Goal: Task Accomplishment & Management: Use online tool/utility

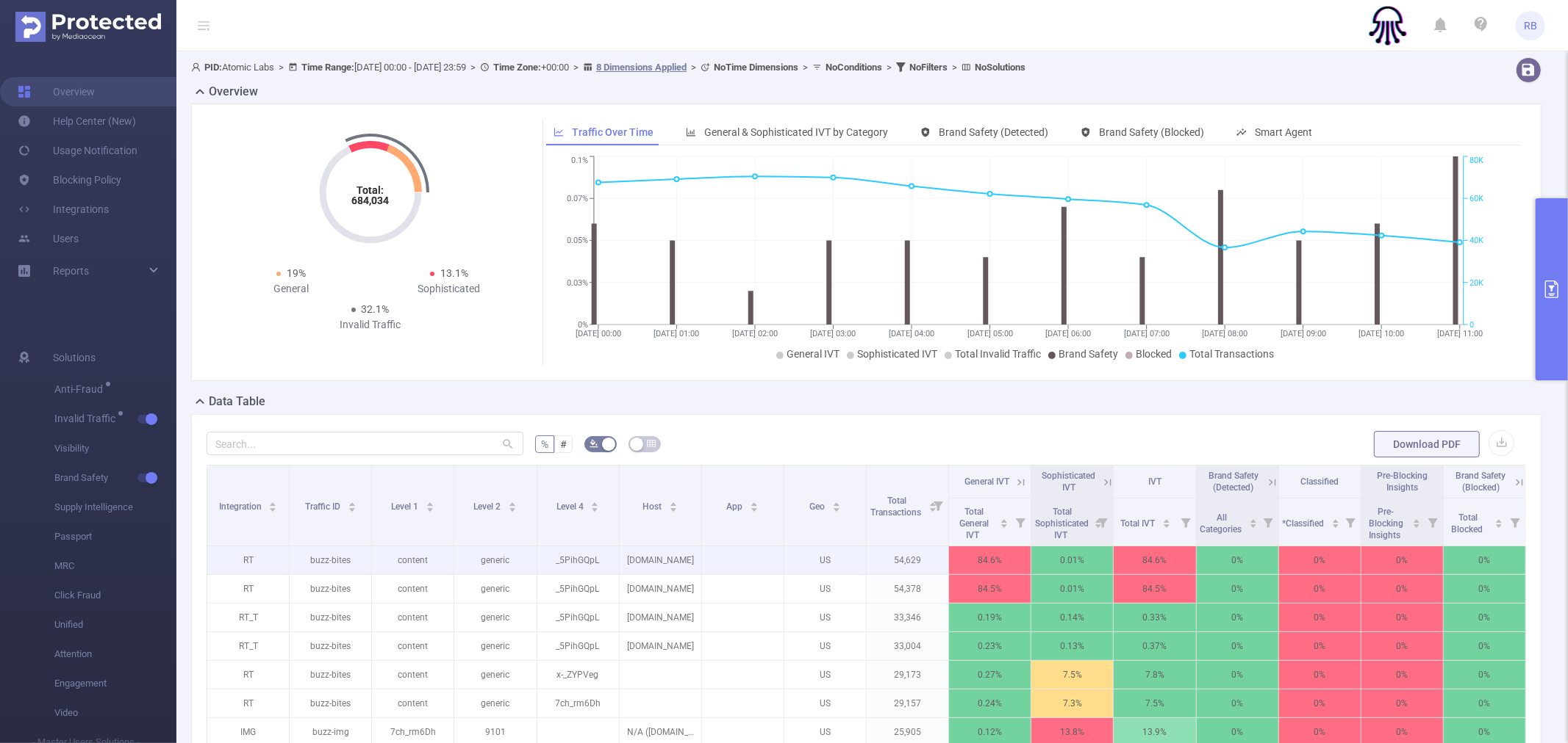
scroll to position [245, 0]
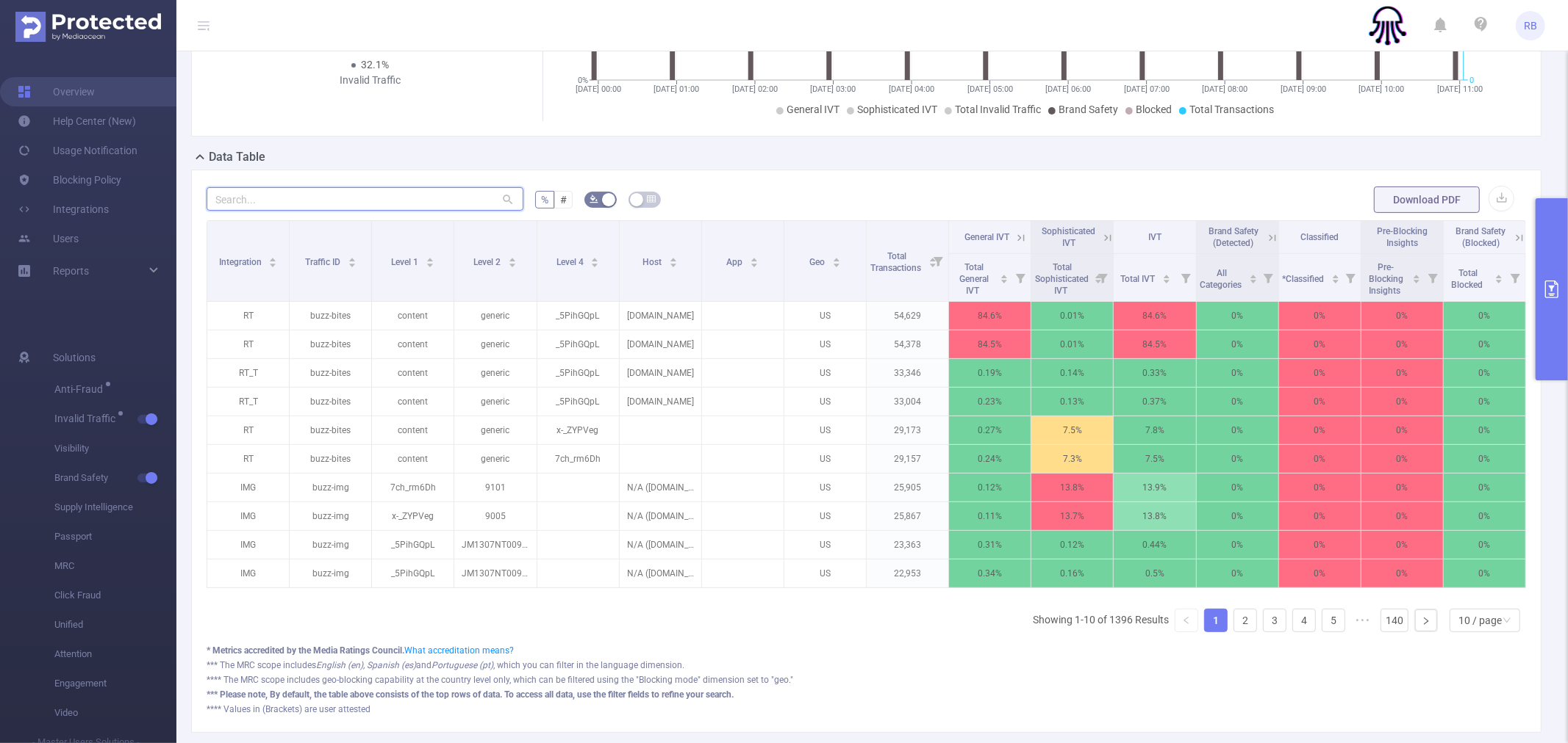
click at [339, 197] on input "text" at bounding box center [365, 198] width 317 height 23
paste input "buzz-img"
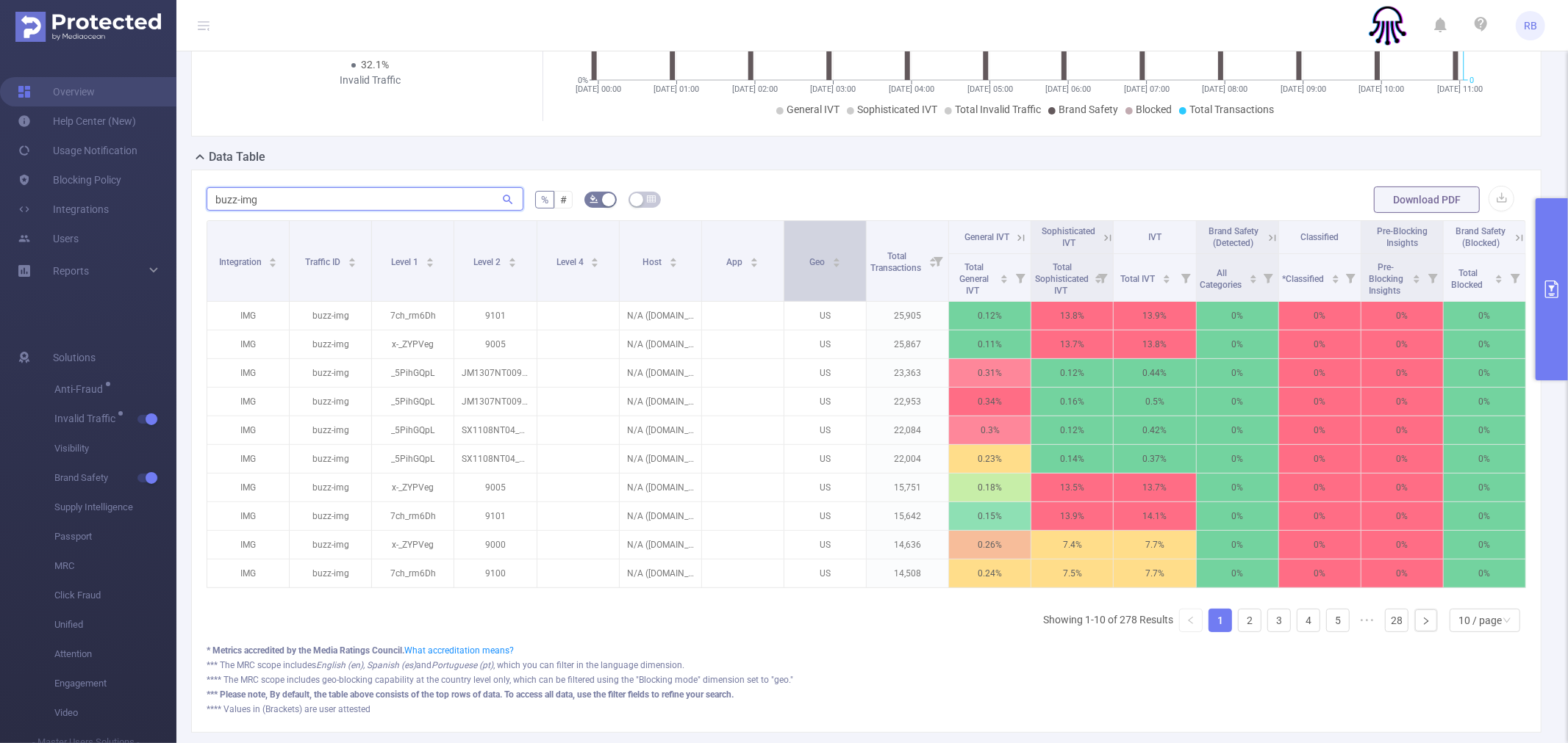
type input "buzz-img"
click at [828, 268] on div "Geo" at bounding box center [825, 261] width 31 height 15
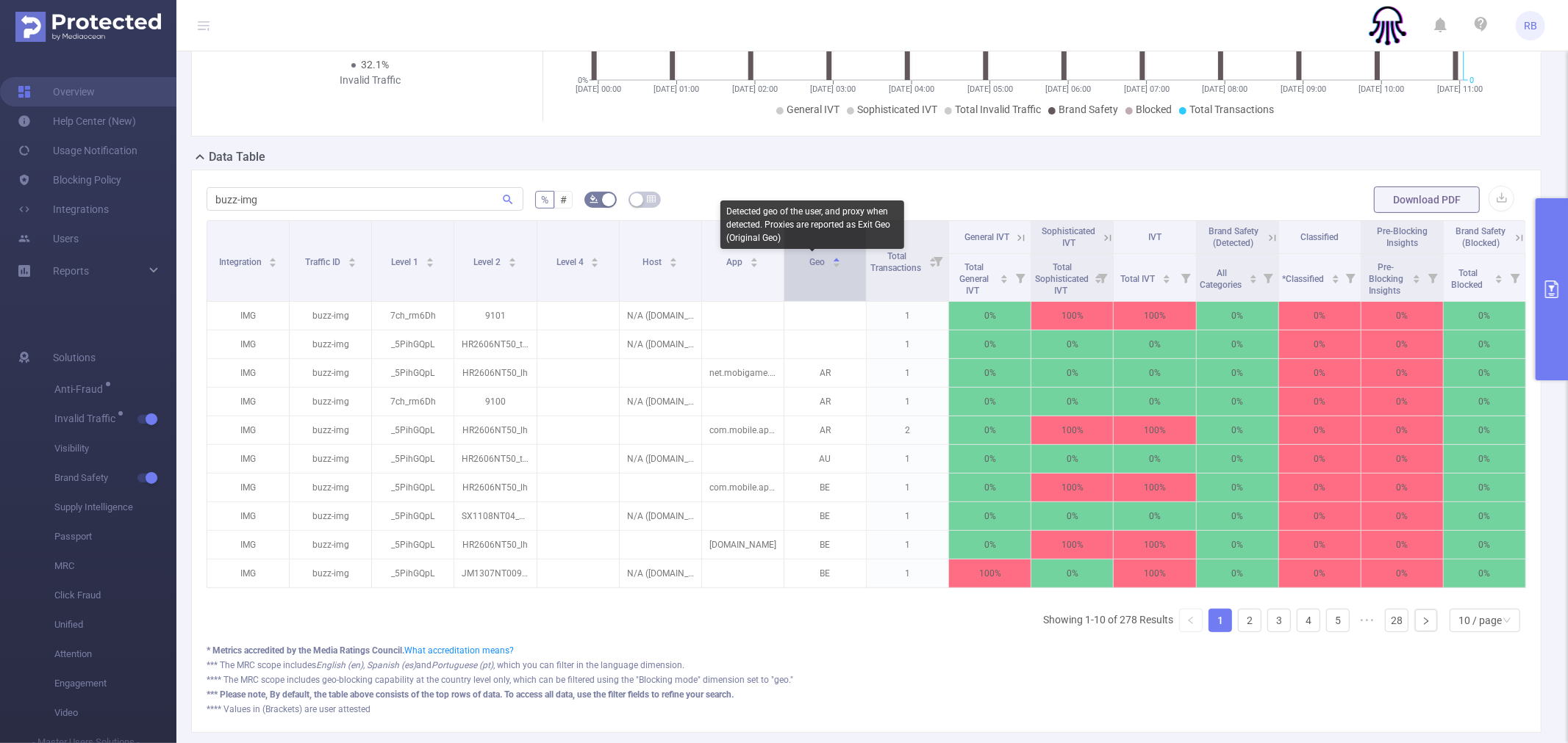
click at [809, 261] on span "Geo" at bounding box center [817, 262] width 18 height 10
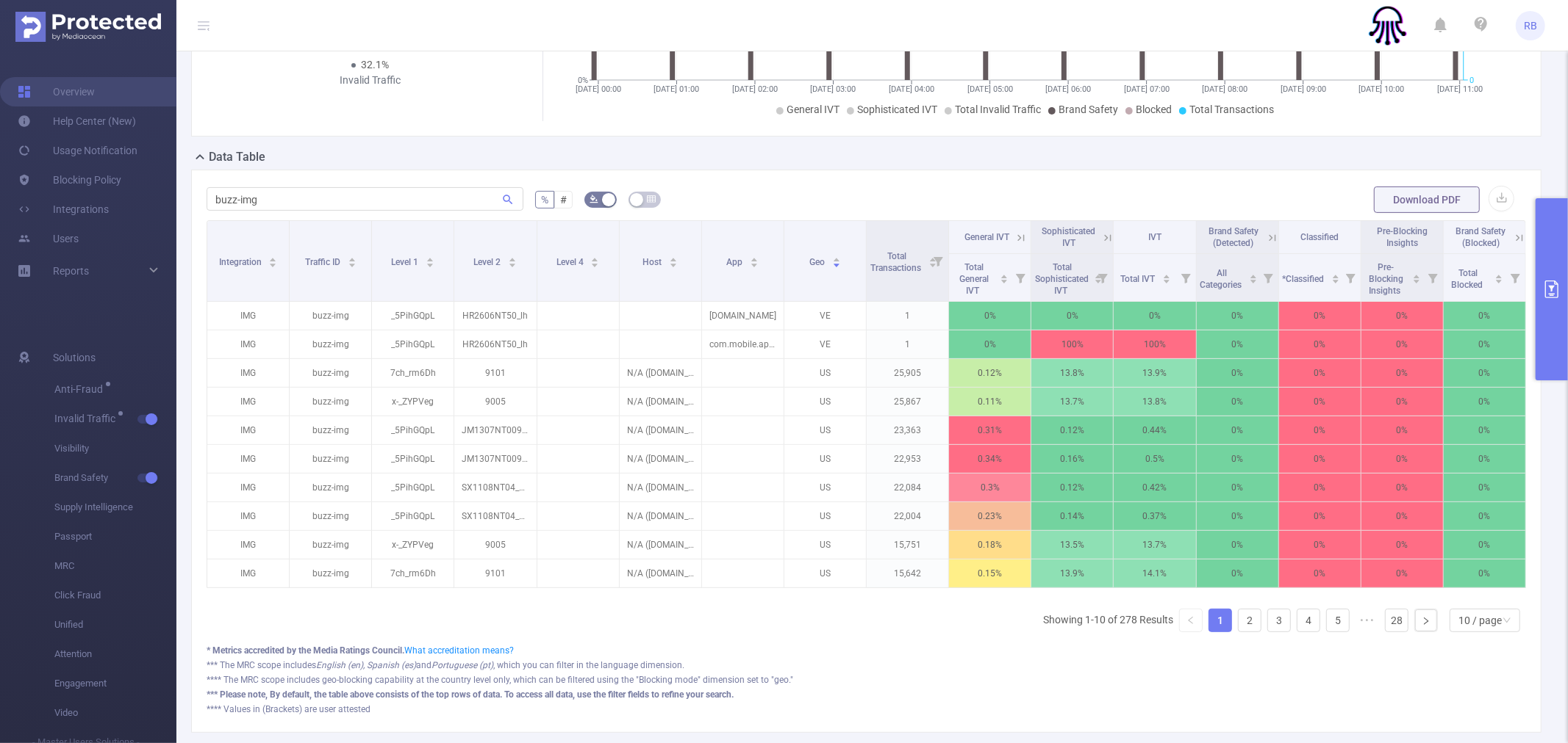
click at [1561, 325] on button "primary" at bounding box center [1551, 289] width 32 height 182
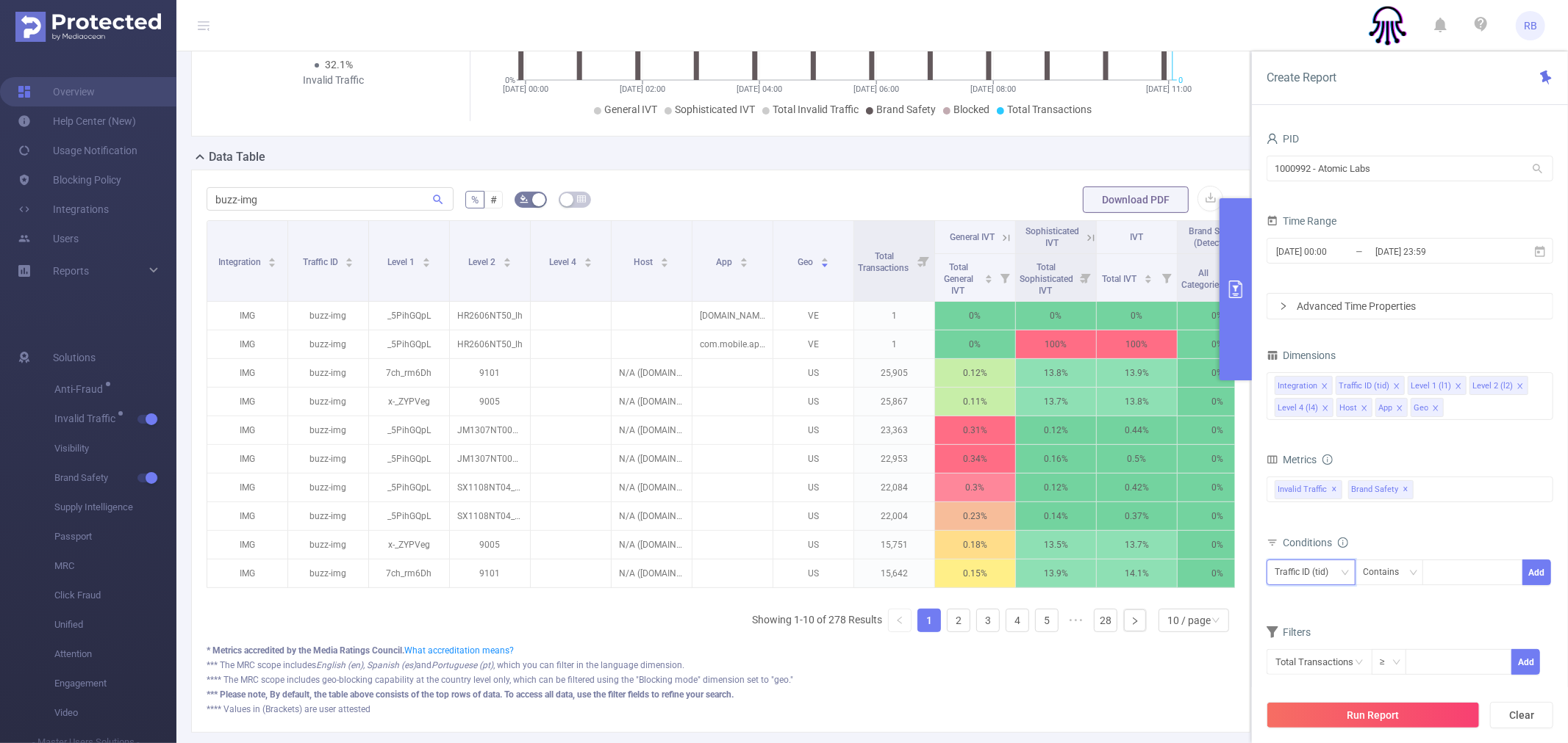
click at [1318, 567] on div "Traffic ID (tid)" at bounding box center [1306, 572] width 64 height 24
click at [1304, 546] on li "Geo" at bounding box center [1310, 545] width 89 height 23
click at [1453, 579] on div at bounding box center [1473, 572] width 85 height 24
type input "IL"
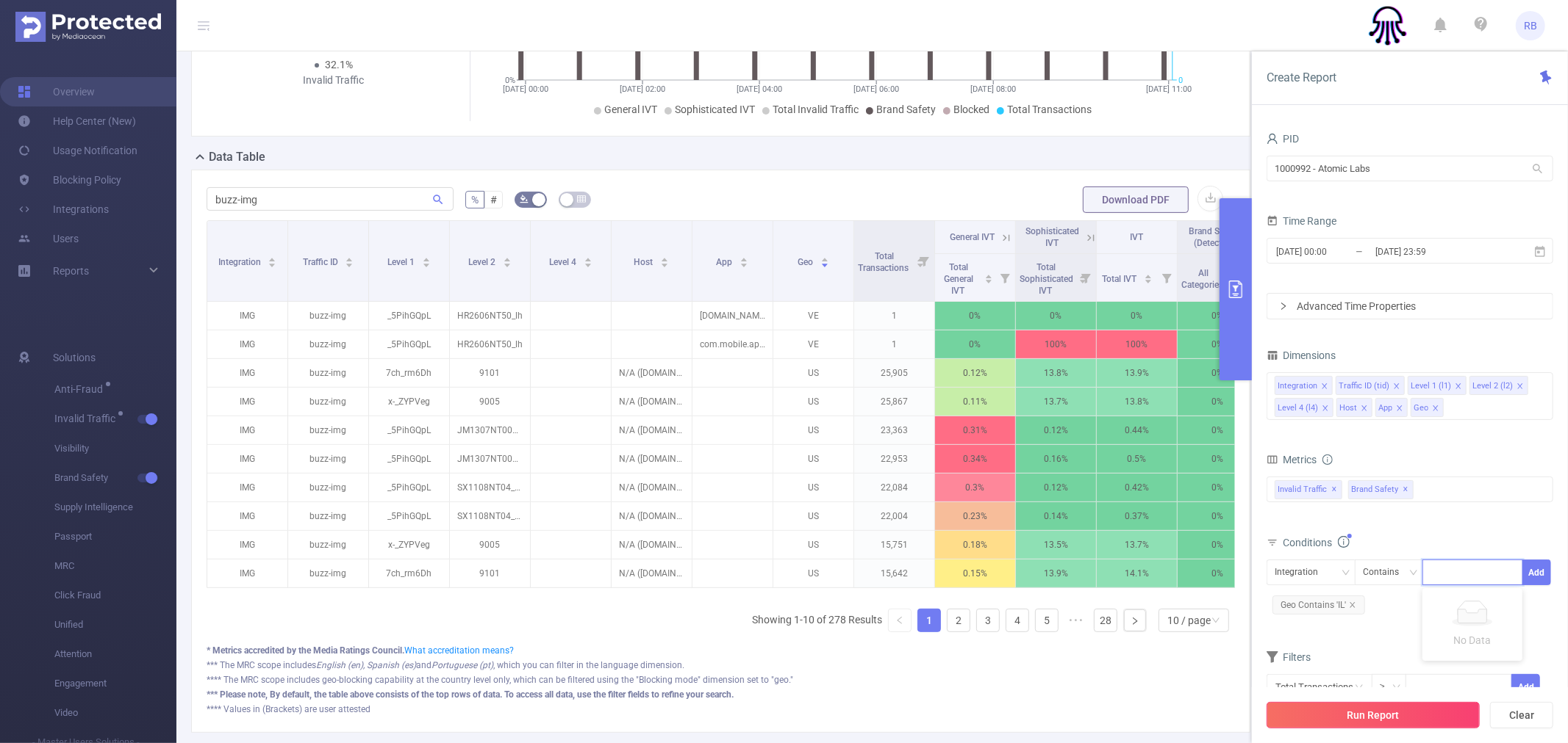
click at [1406, 714] on button "Run Report" at bounding box center [1372, 715] width 213 height 27
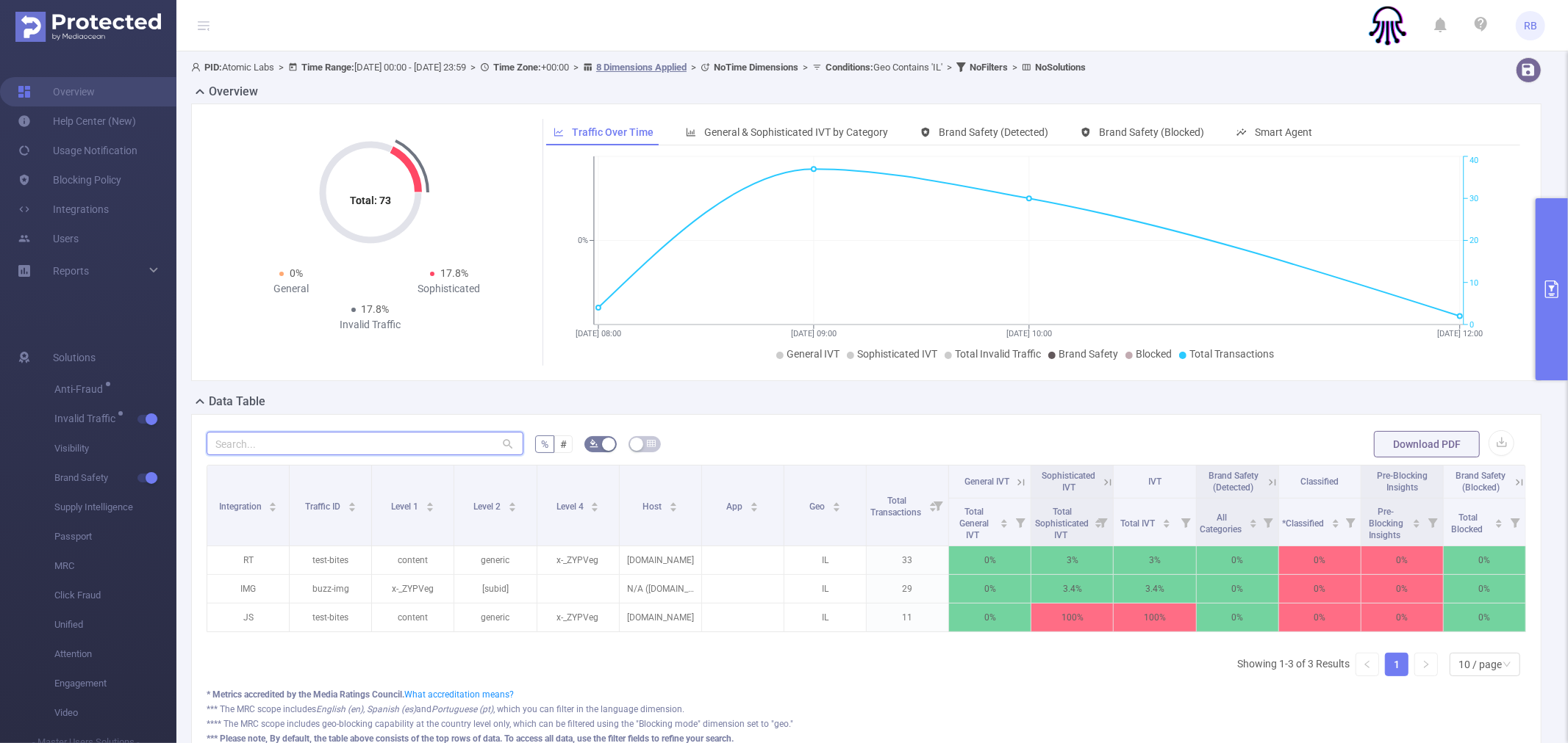
click at [366, 443] on input "text" at bounding box center [365, 443] width 317 height 23
paste input "buzz-img"
type input "buzz-img"
click at [311, 438] on input "text" at bounding box center [365, 443] width 317 height 23
paste input "test-bites"
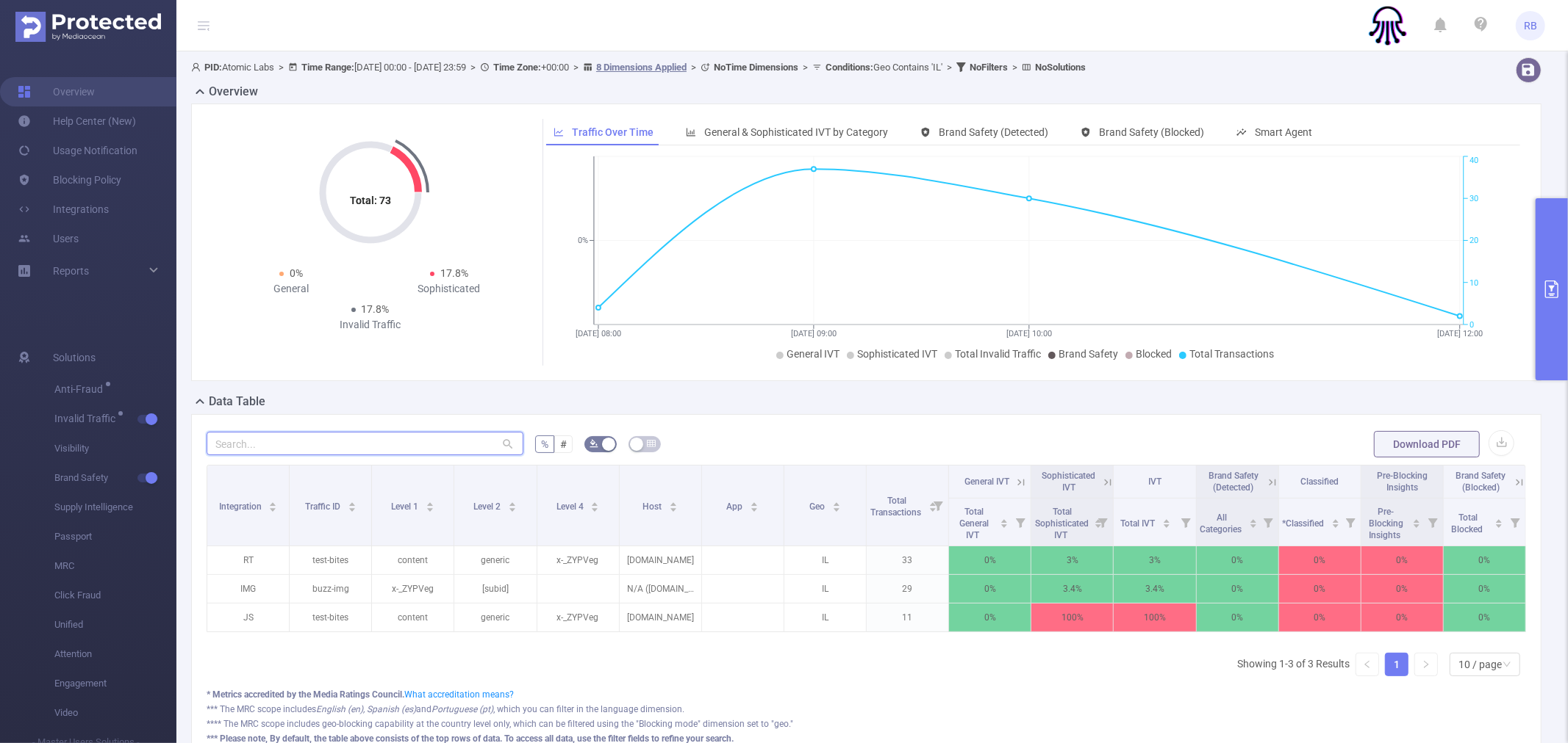
type input "test-bites"
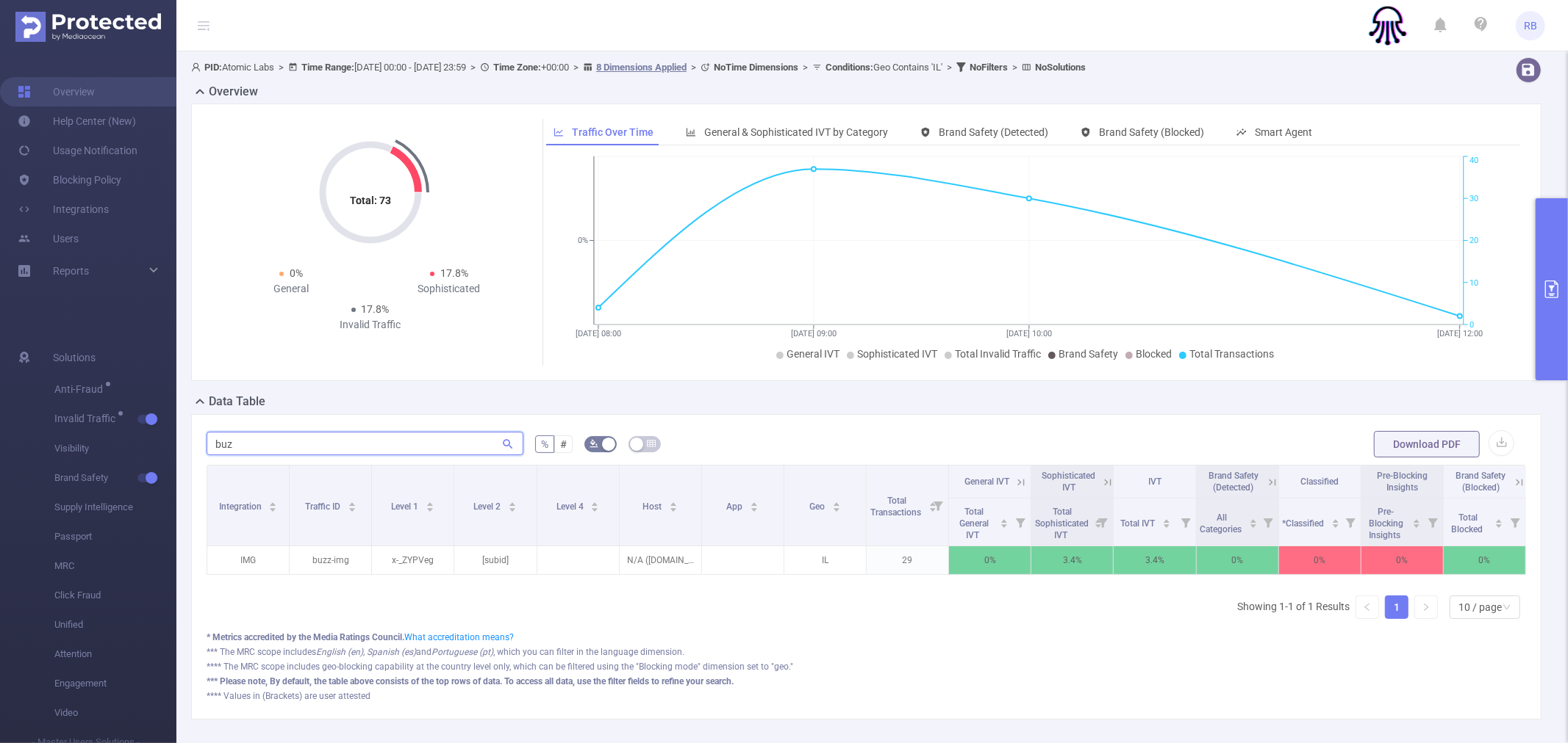
type input "buzz"
paste input "test-bites"
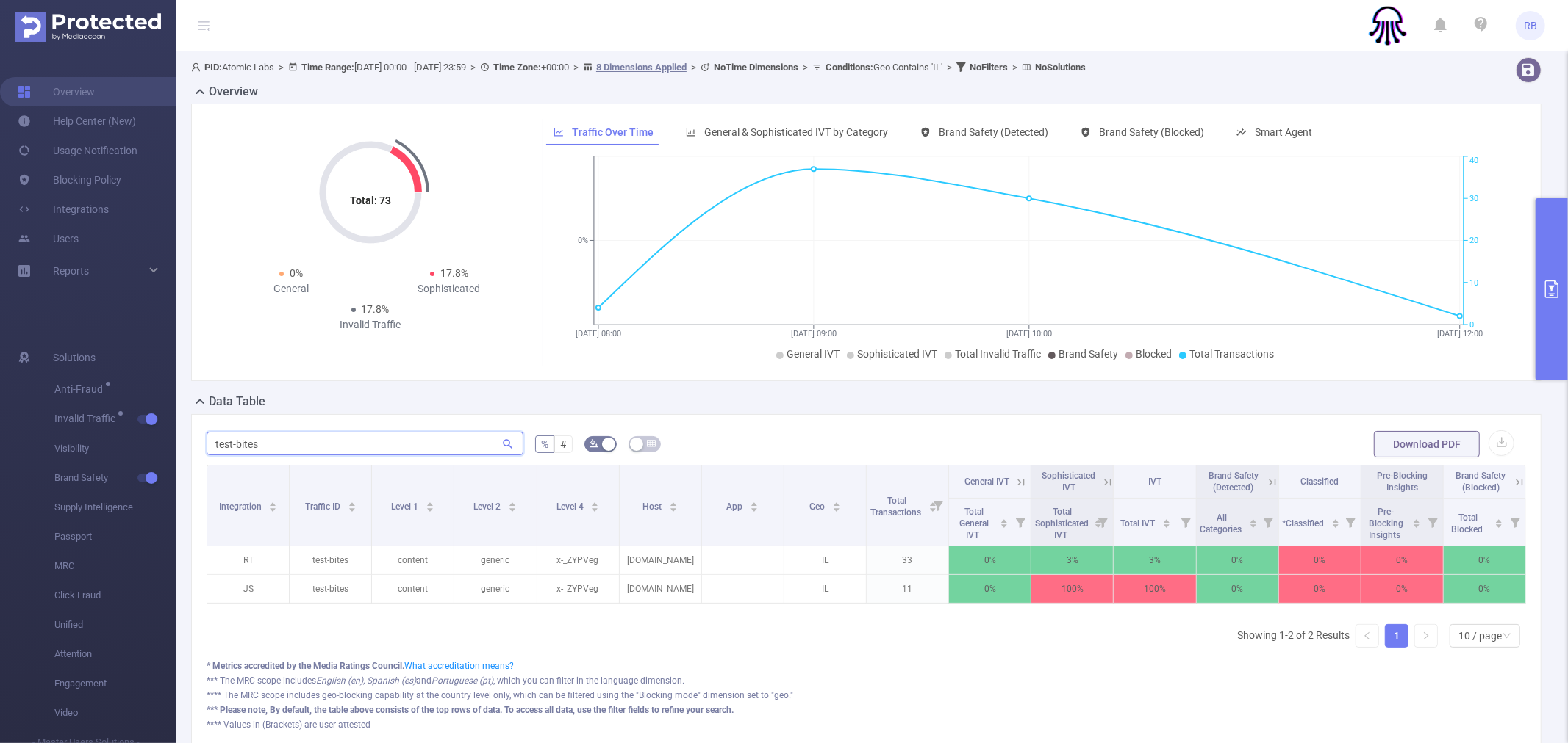
type input "test-bites"
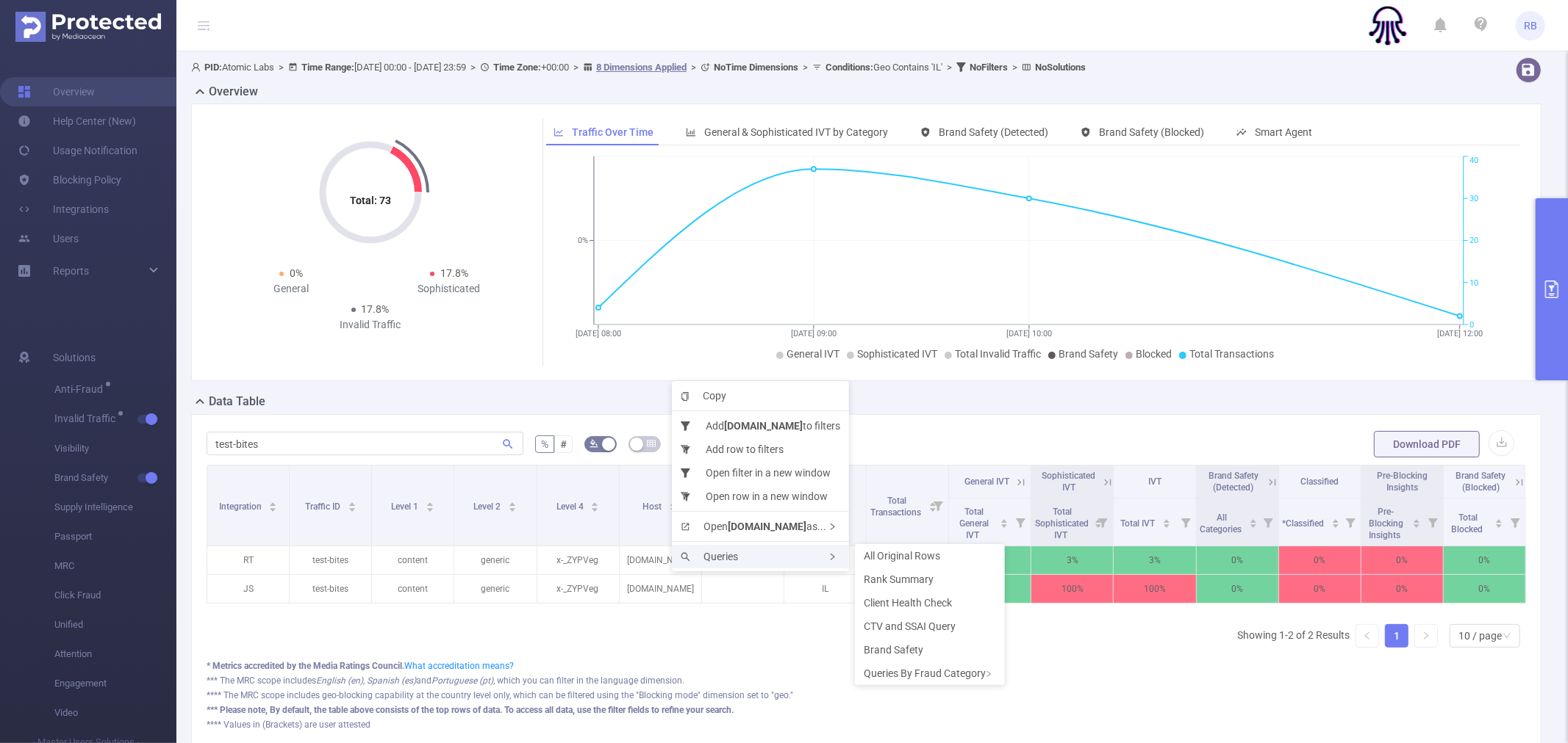
click at [694, 558] on icon "icon: search" at bounding box center [689, 557] width 17 height 9
click at [916, 579] on span "Rank Summary" at bounding box center [899, 580] width 70 height 12
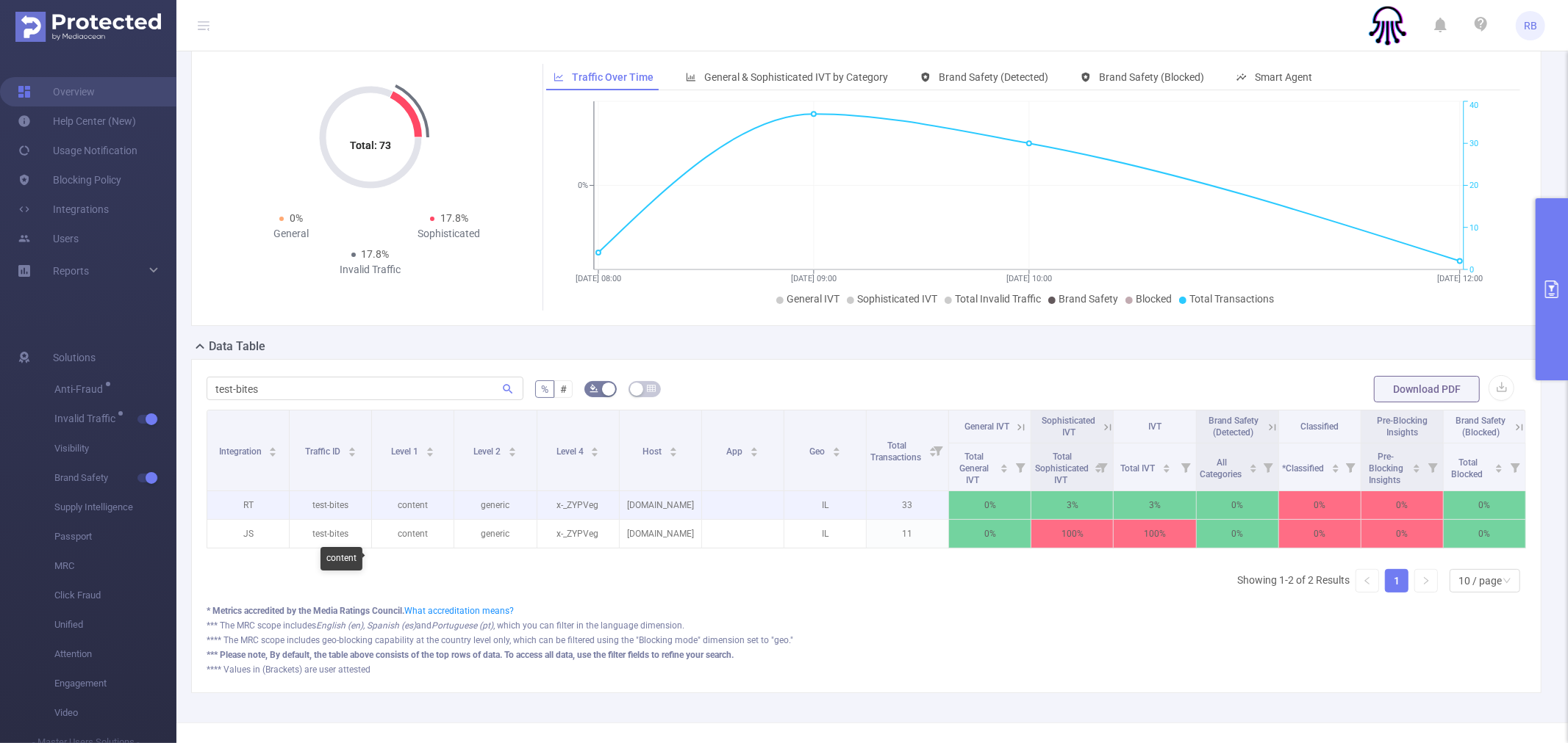
scroll to position [110, 0]
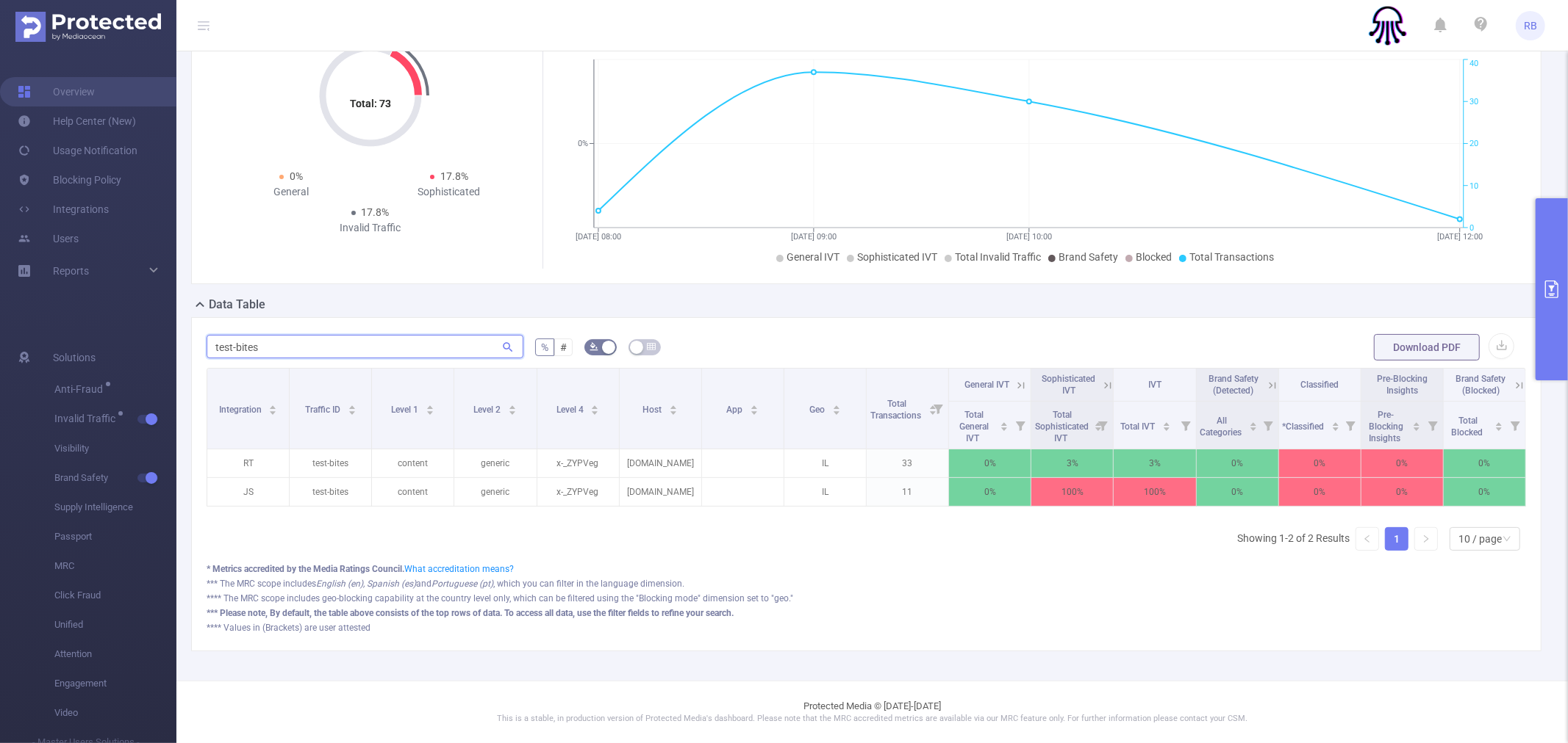
click at [368, 335] on input "test-bites" at bounding box center [365, 346] width 317 height 23
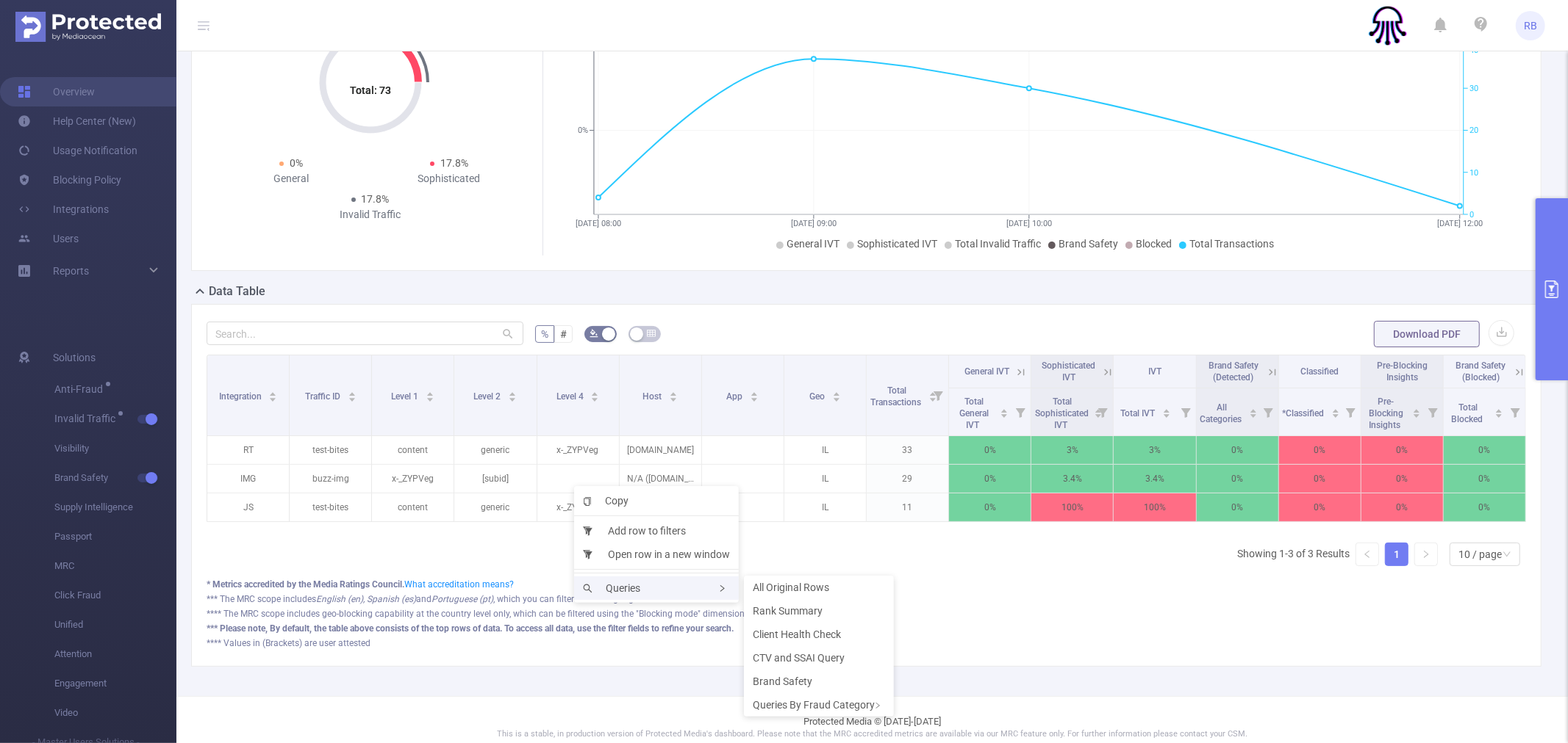
click at [676, 593] on div "Queries" at bounding box center [657, 588] width 164 height 23
click at [802, 606] on span "Rank Summary" at bounding box center [788, 611] width 70 height 12
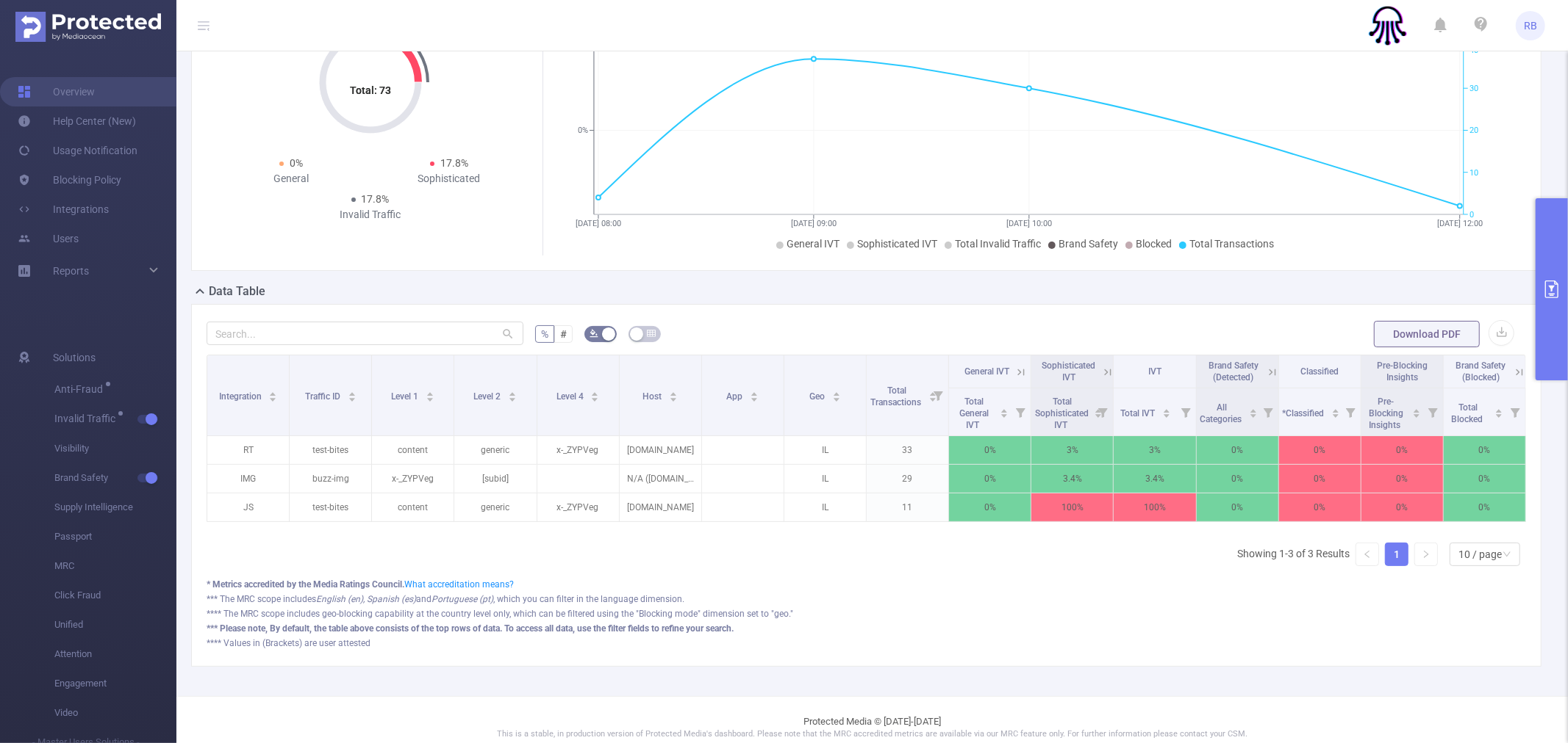
drag, startPoint x: 673, startPoint y: 455, endPoint x: 664, endPoint y: 475, distance: 21.9
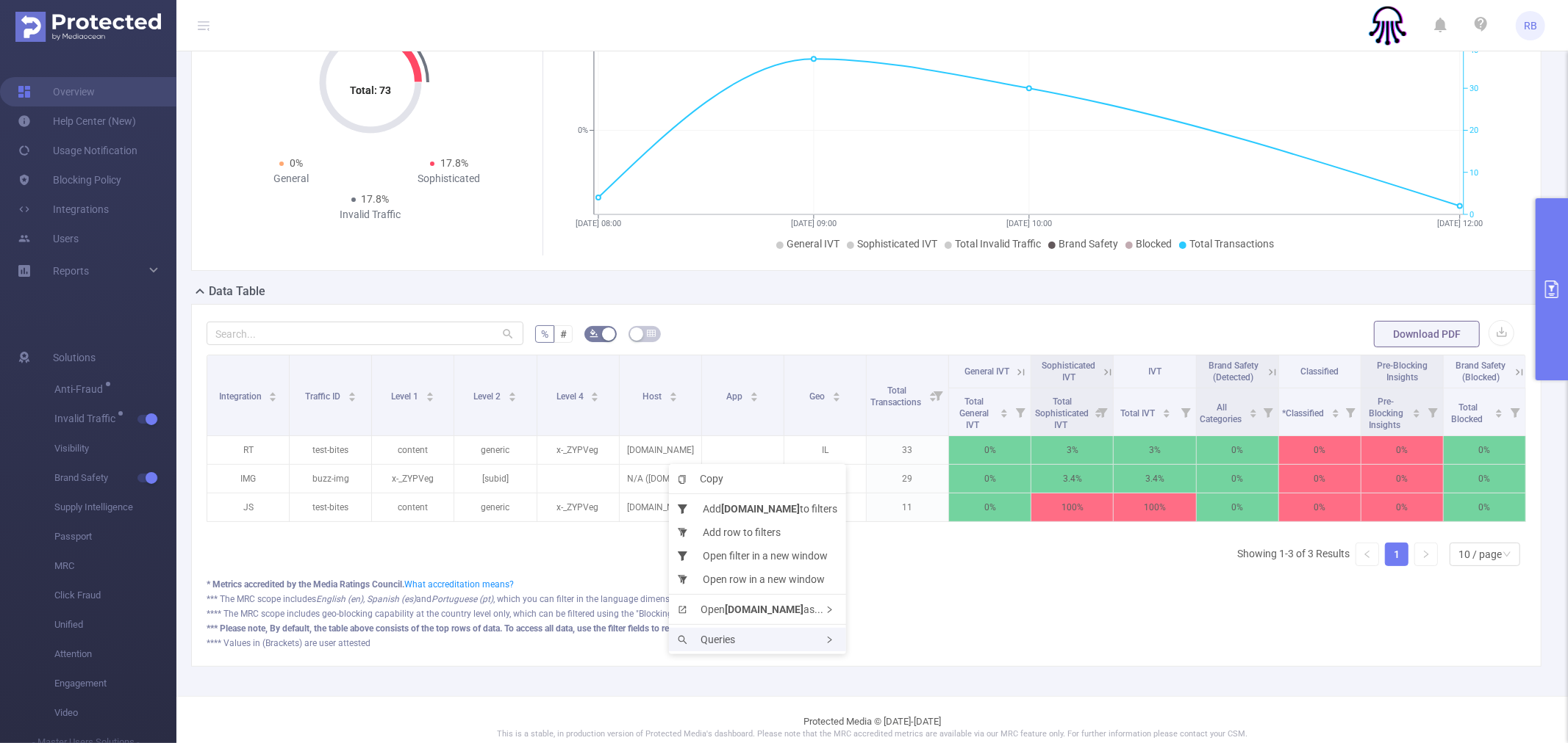
click at [728, 634] on span "Queries" at bounding box center [706, 640] width 57 height 12
click at [799, 642] on div "Queries" at bounding box center [757, 639] width 177 height 23
